Goal: Information Seeking & Learning: Find specific fact

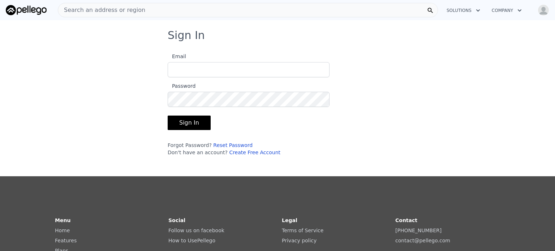
type input "[EMAIL_ADDRESS][DOMAIN_NAME]"
click at [187, 118] on button "Sign In" at bounding box center [189, 123] width 43 height 14
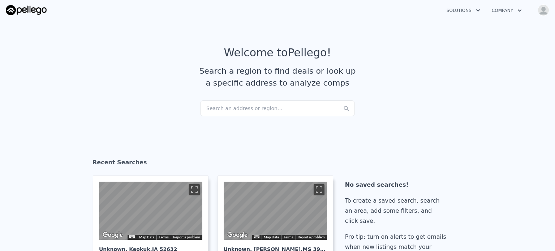
click at [244, 110] on div "Search an address or region..." at bounding box center [277, 108] width 155 height 16
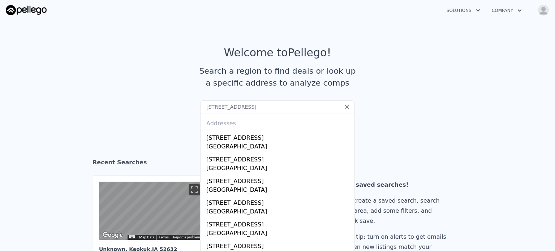
click at [317, 107] on input "[STREET_ADDRESS]" at bounding box center [277, 106] width 155 height 13
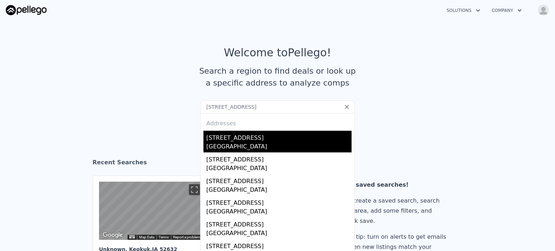
type input "[STREET_ADDRESS]"
click at [263, 134] on div "[STREET_ADDRESS]" at bounding box center [278, 137] width 145 height 12
